Goal: Find specific page/section: Find specific page/section

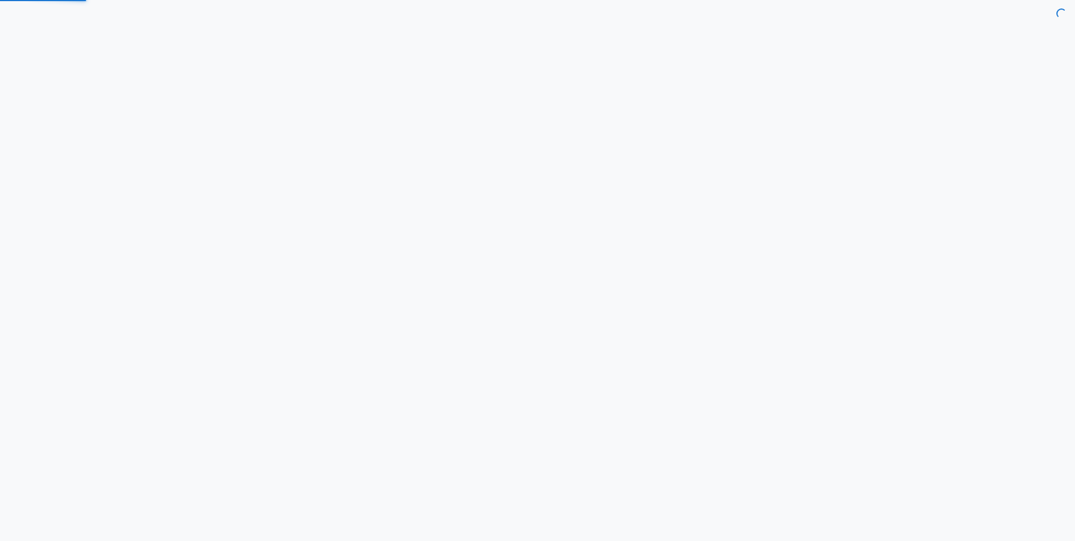
select select "7d"
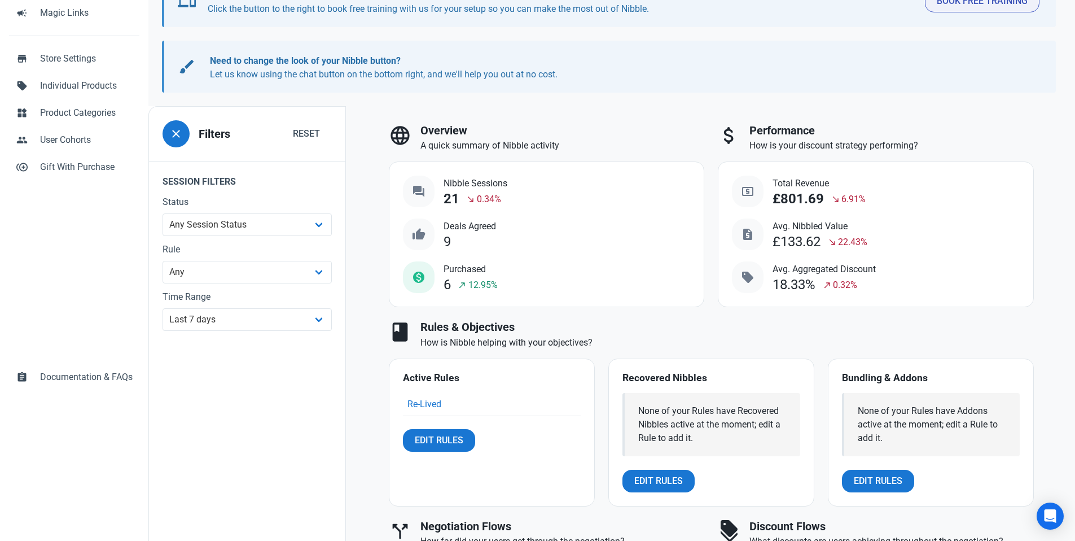
scroll to position [92, 0]
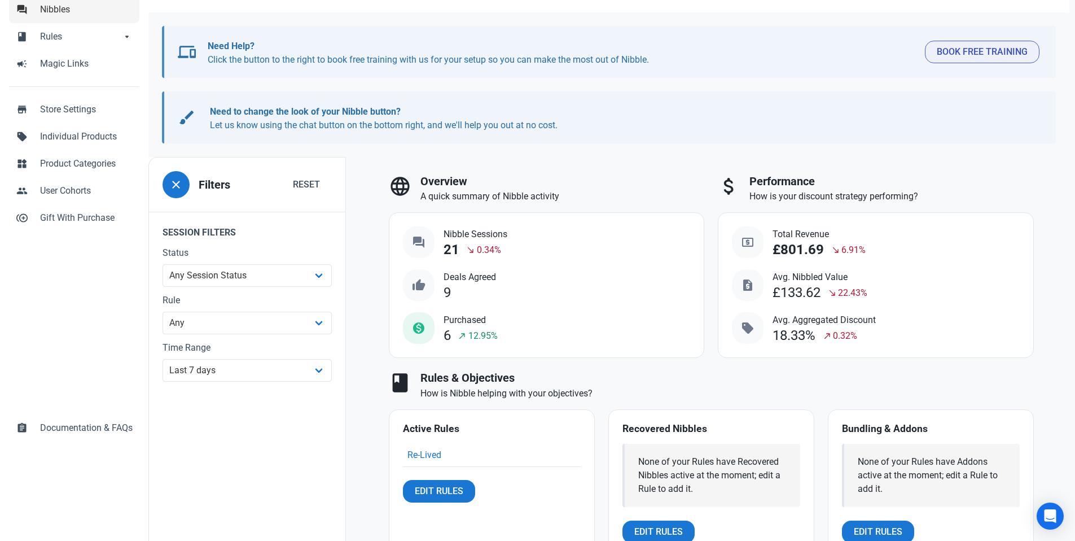
click at [52, 8] on span "Nibbles" at bounding box center [86, 10] width 93 height 14
